Goal: Book appointment/travel/reservation

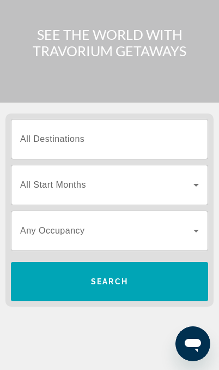
scroll to position [61, 0]
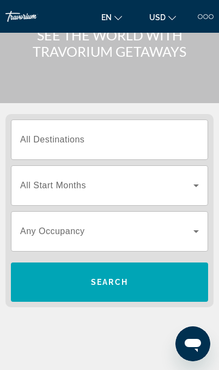
click at [189, 139] on input "Destination All Destinations" at bounding box center [109, 140] width 179 height 13
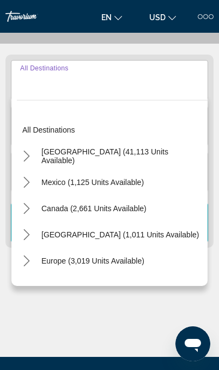
scroll to position [136, 0]
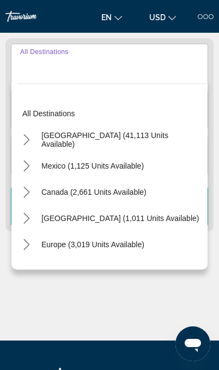
click at [171, 135] on span "Select destination: United States (41,113 units available)" at bounding box center [122, 140] width 172 height 26
type input "**********"
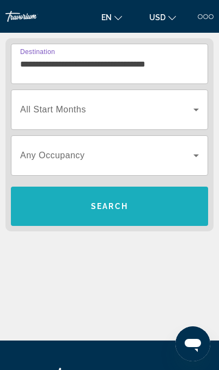
click at [158, 195] on span "Search" at bounding box center [110, 206] width 198 height 26
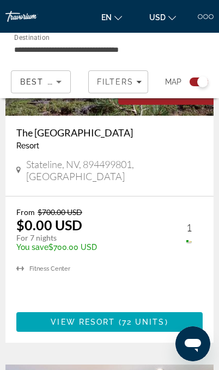
scroll to position [1281, 0]
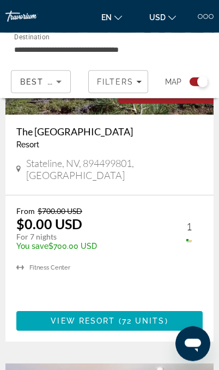
click at [164, 195] on div "From $700.00 USD $0.00 USD For 7 nights You save $700.00 USD temp 1 [GEOGRAPHIC…" at bounding box center [109, 268] width 209 height 146
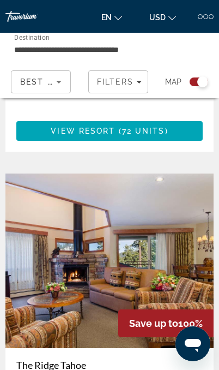
scroll to position [1471, 0]
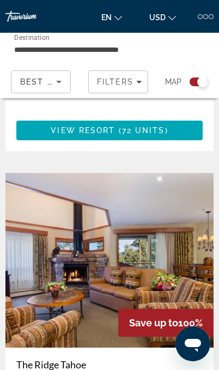
click at [157, 183] on img "Main content" at bounding box center [109, 260] width 209 height 175
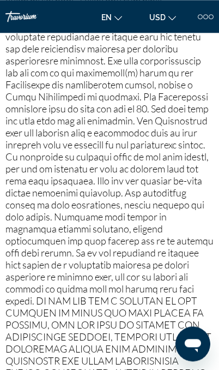
scroll to position [1545, 0]
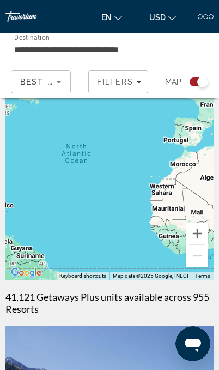
scroll to position [48, 0]
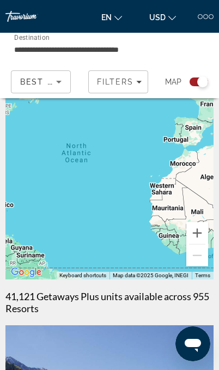
click at [200, 239] on button "Zoom in" at bounding box center [198, 233] width 22 height 22
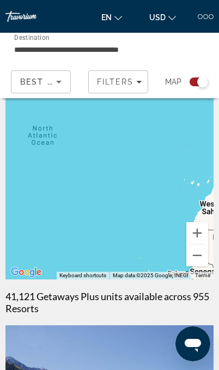
click at [203, 253] on button "Zoom out" at bounding box center [198, 256] width 22 height 22
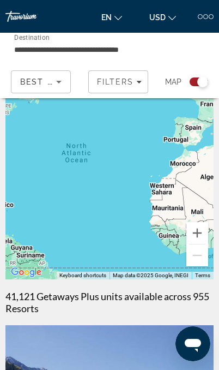
click at [210, 250] on div "To activate drag with keyboard, press Alt + Enter. Once in keyboard drag state,…" at bounding box center [109, 170] width 209 height 218
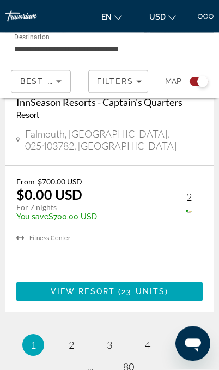
scroll to position [5122, 0]
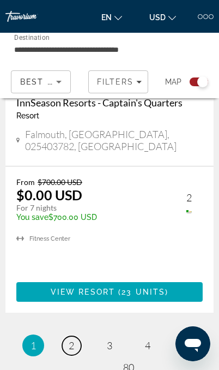
click at [74, 340] on span "2" at bounding box center [71, 346] width 5 height 12
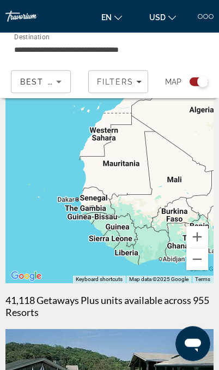
scroll to position [45, 0]
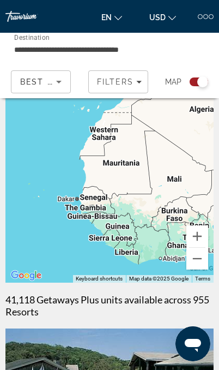
click at [199, 259] on button "Zoom out" at bounding box center [198, 259] width 22 height 22
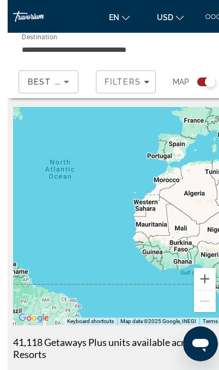
scroll to position [0, 0]
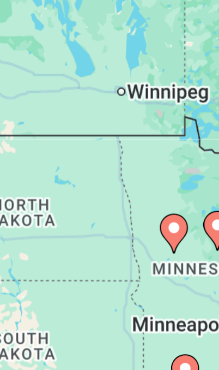
type input "**********"
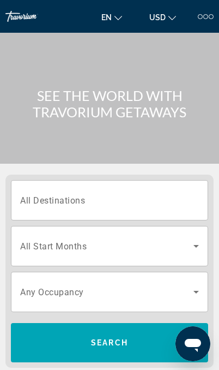
click at [166, 240] on span "Search widget" at bounding box center [107, 246] width 174 height 13
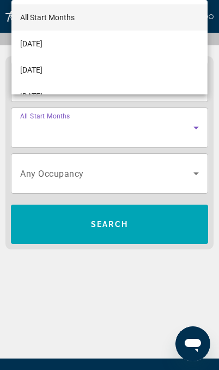
scroll to position [136, 0]
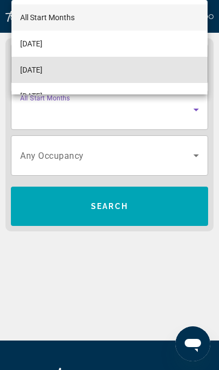
click at [142, 77] on mat-option "[DATE]" at bounding box center [109, 70] width 197 height 26
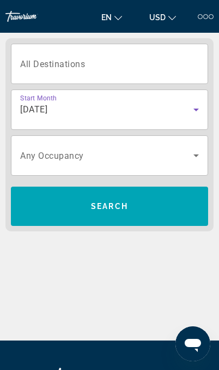
click at [183, 200] on span "Search" at bounding box center [110, 206] width 198 height 26
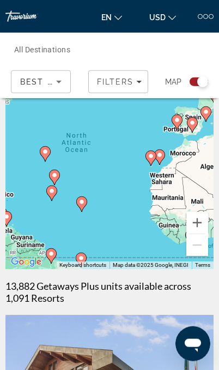
click at [174, 251] on div "To activate drag with keyboard, press Alt + Enter. Once in keyboard drag state,…" at bounding box center [109, 160] width 209 height 218
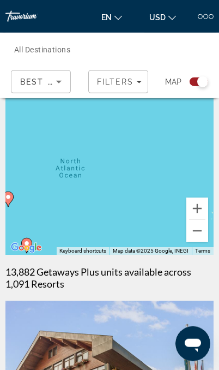
scroll to position [73, 0]
